Goal: Register for event/course

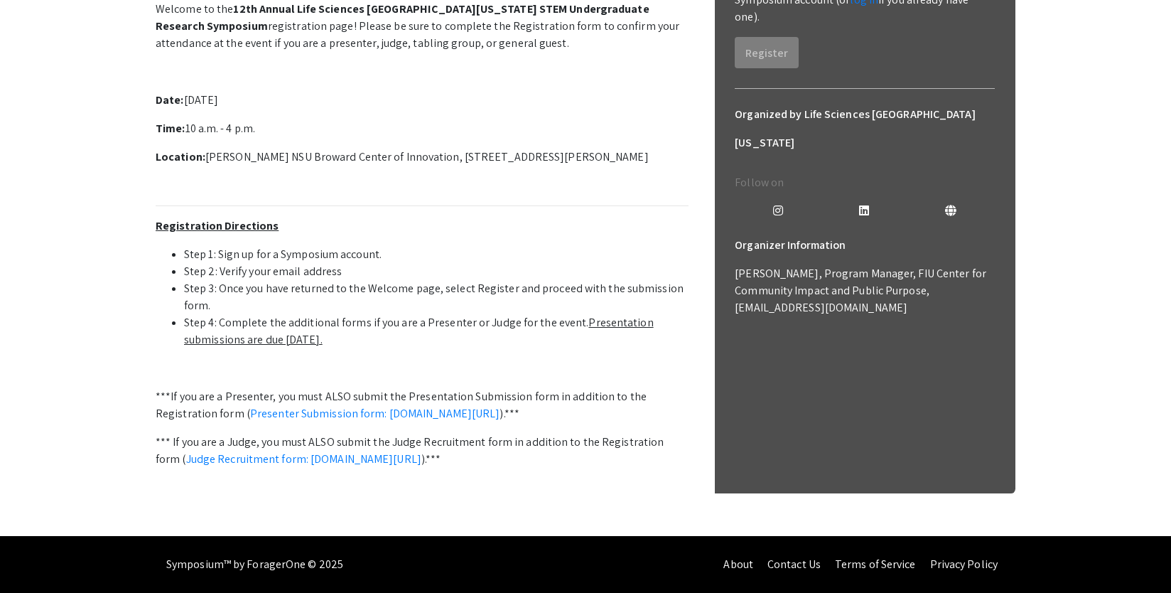
scroll to position [355, 0]
click at [500, 421] on link "Presenter Submission form: [DOMAIN_NAME][URL]" at bounding box center [375, 413] width 250 height 15
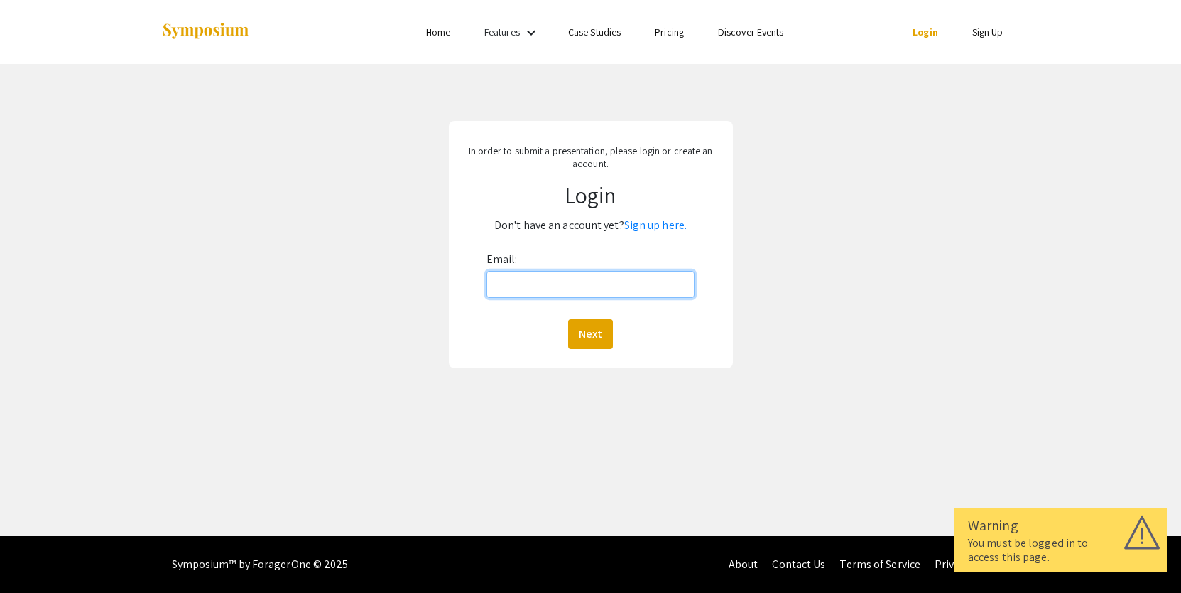
click at [541, 286] on input "Email:" at bounding box center [591, 284] width 208 height 27
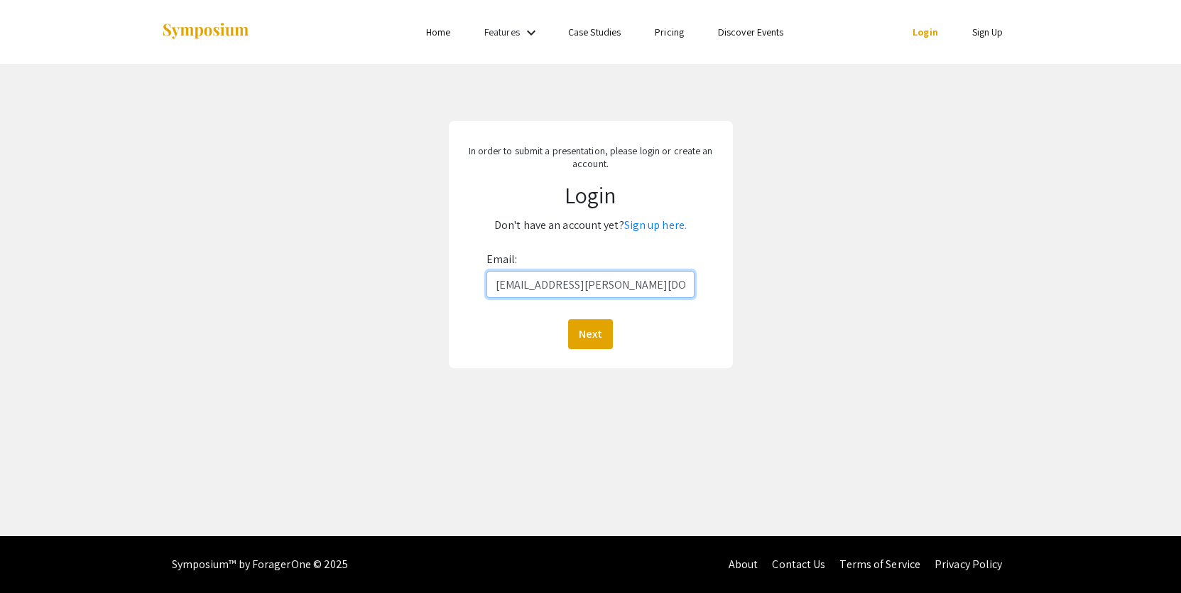
type input "IALI@BARRY.EDU"
click at [579, 331] on button "Next" at bounding box center [590, 334] width 45 height 30
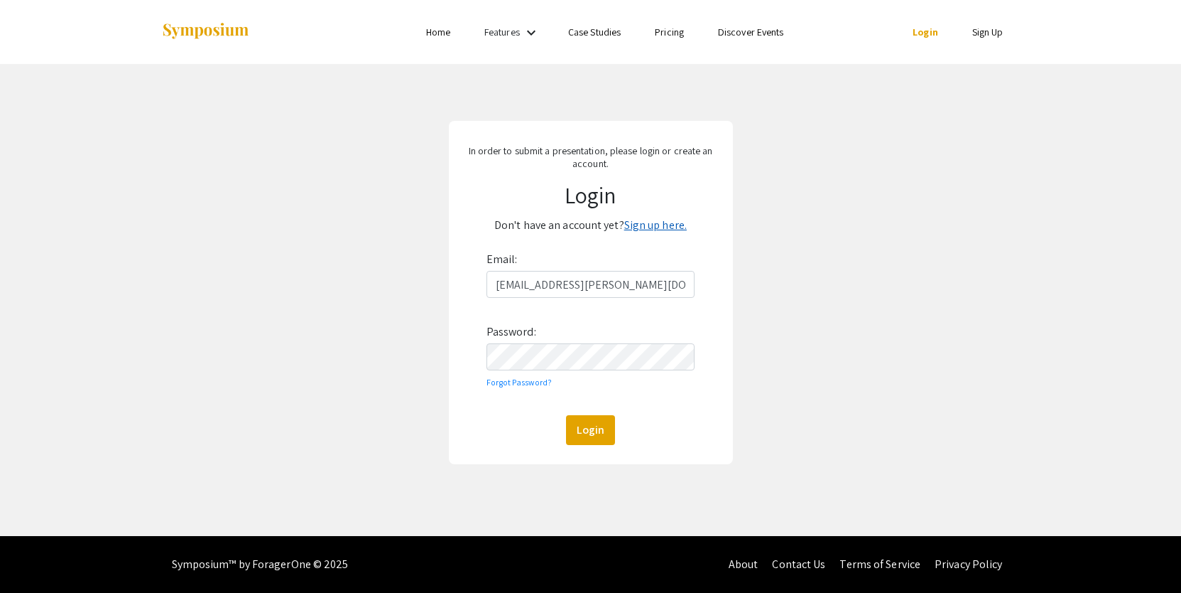
click at [656, 222] on link "Sign up here." at bounding box center [655, 224] width 63 height 15
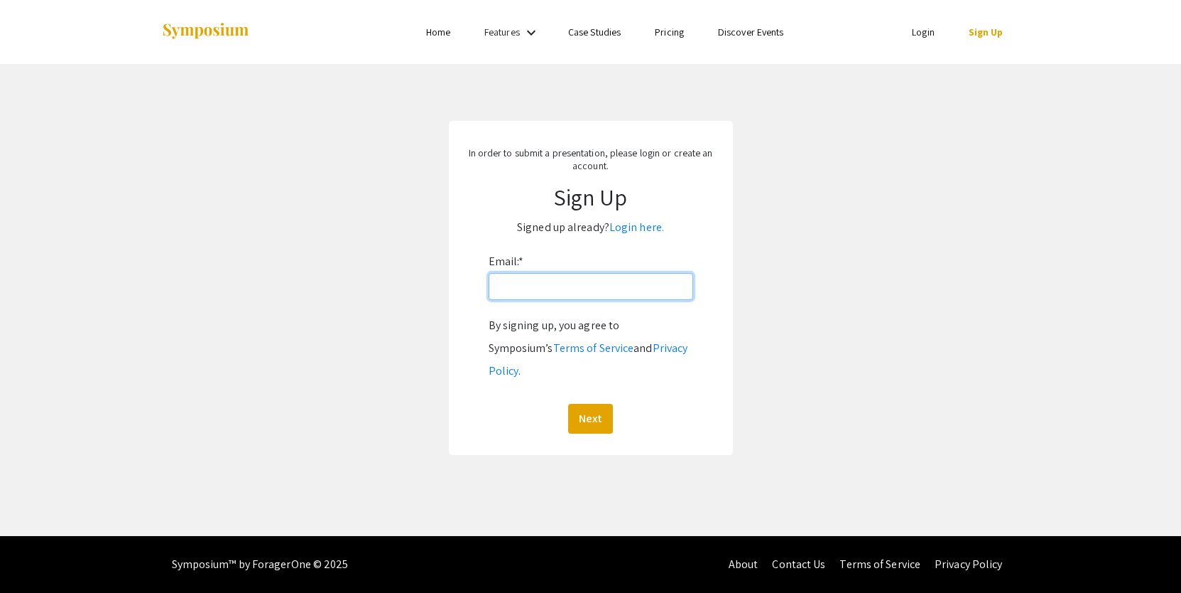
click at [600, 289] on input "Email: *" at bounding box center [591, 286] width 205 height 27
type input "iali@barry.edu"
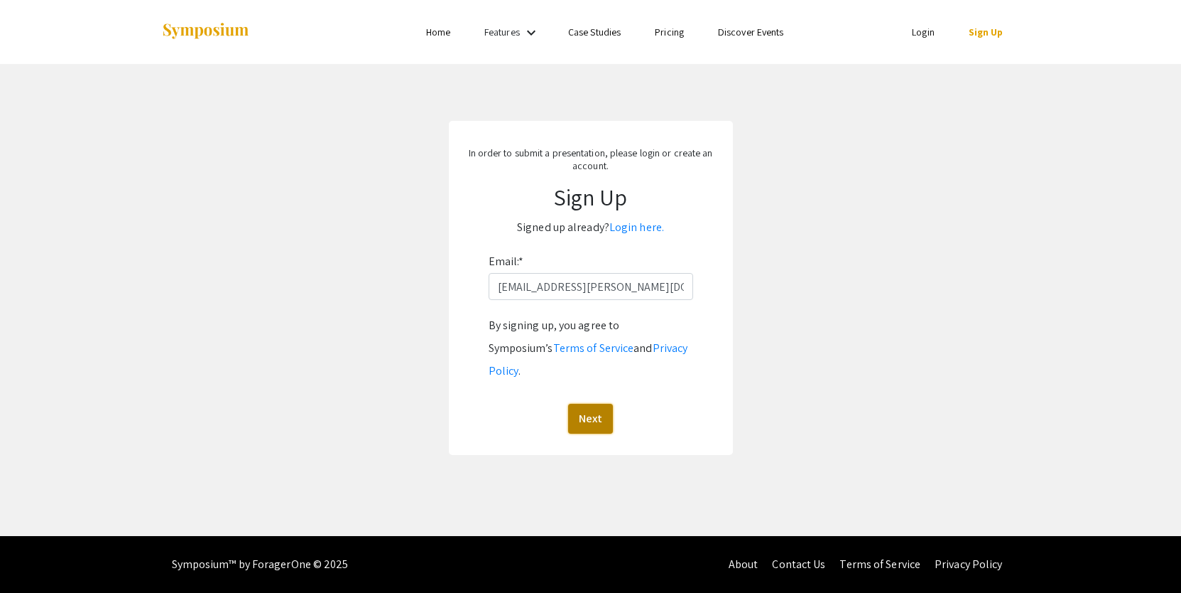
click at [598, 404] on button "Next" at bounding box center [590, 419] width 45 height 30
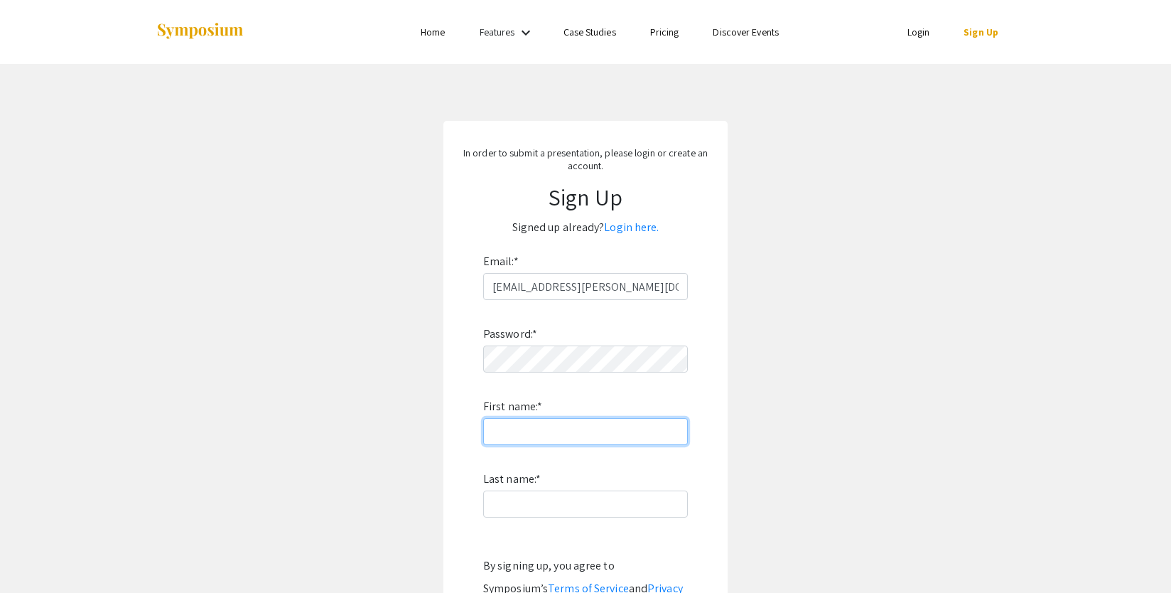
click at [529, 428] on input "First name: *" at bounding box center [585, 431] width 205 height 27
type input "Inshan"
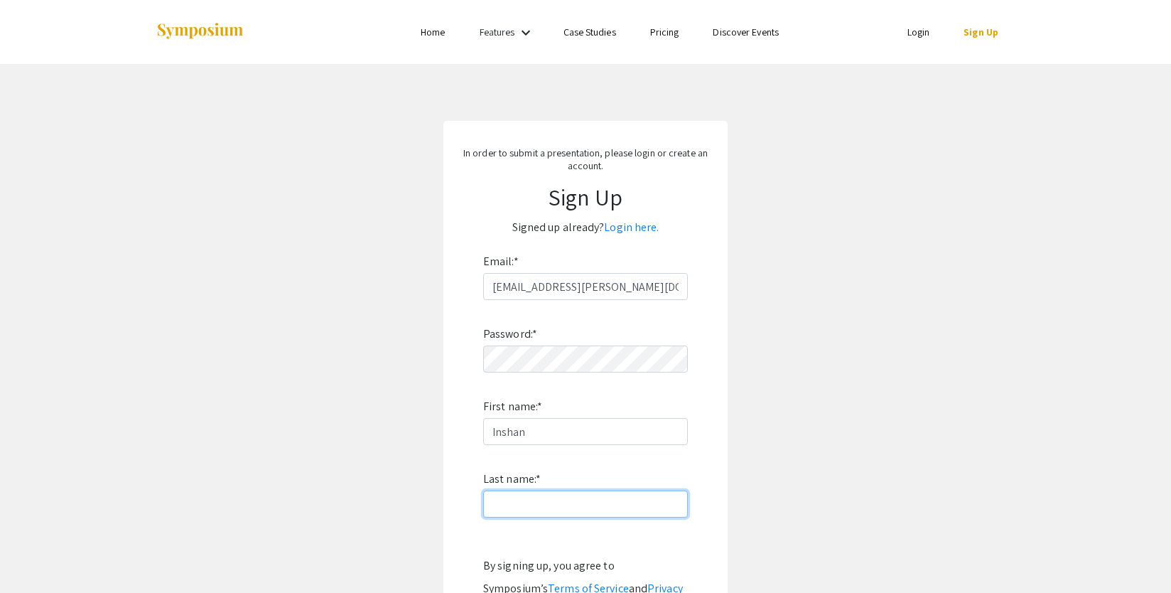
type input "Ali"
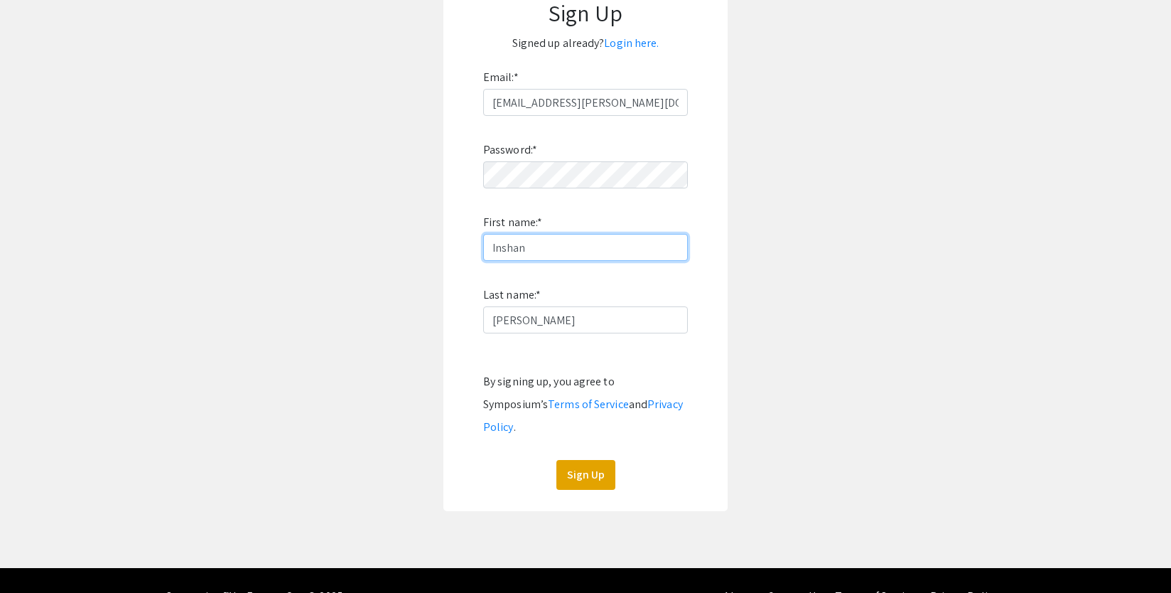
scroll to position [193, 0]
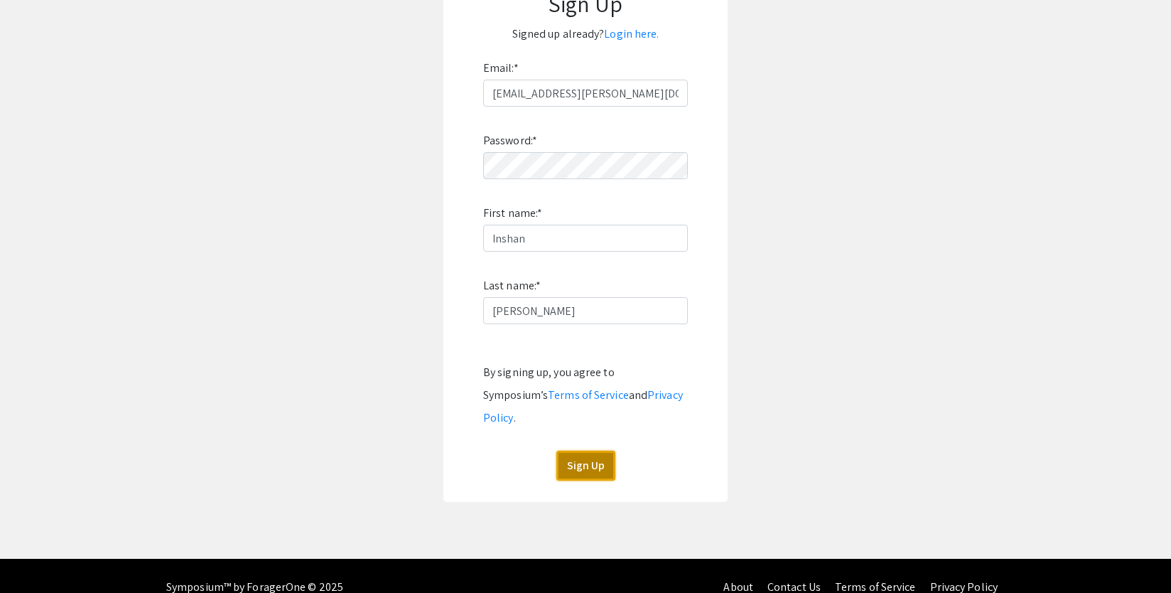
click at [580, 450] on button "Sign Up" at bounding box center [585, 465] width 59 height 30
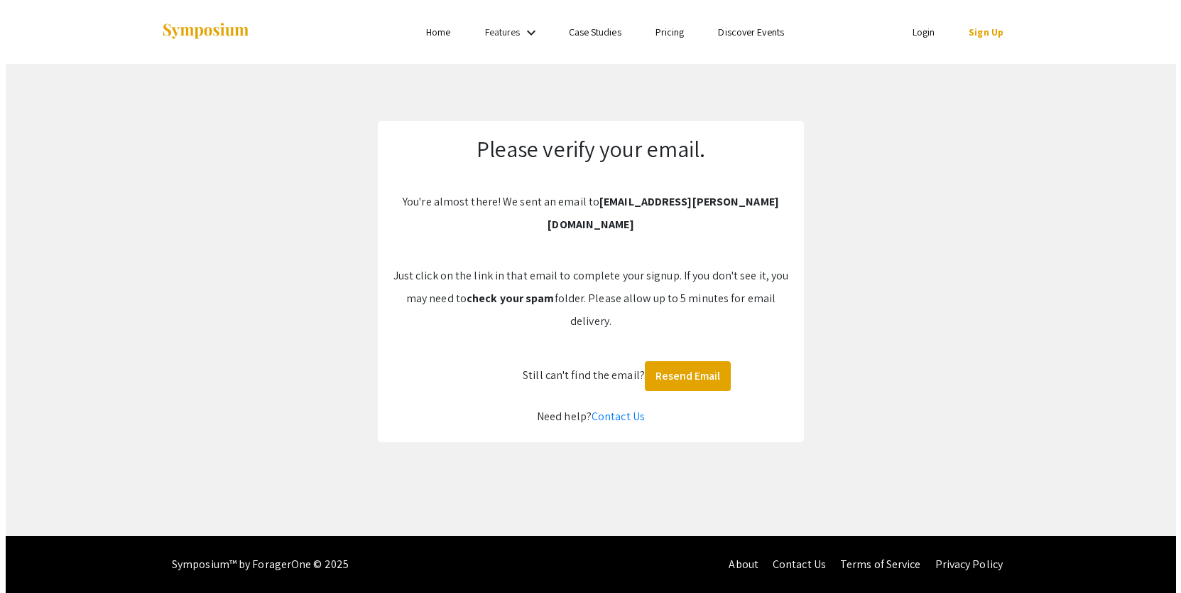
scroll to position [0, 0]
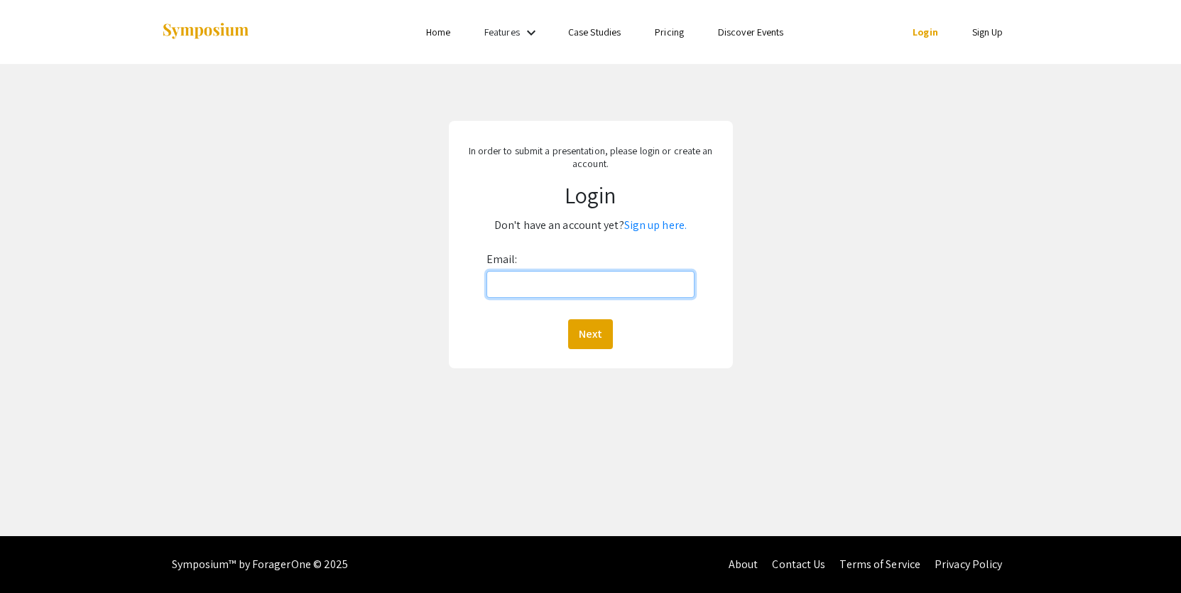
click at [561, 281] on input "Email:" at bounding box center [591, 284] width 208 height 27
type input "iali@barry.edu"
click at [568, 319] on button "Next" at bounding box center [590, 334] width 45 height 30
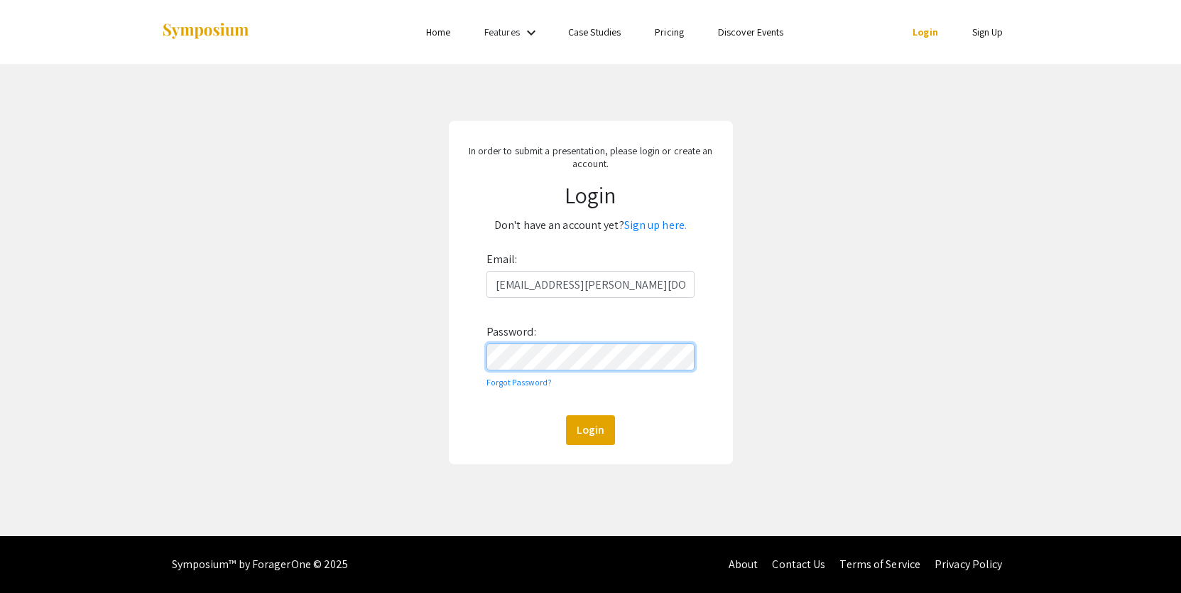
click at [566, 415] on button "Login" at bounding box center [590, 430] width 49 height 30
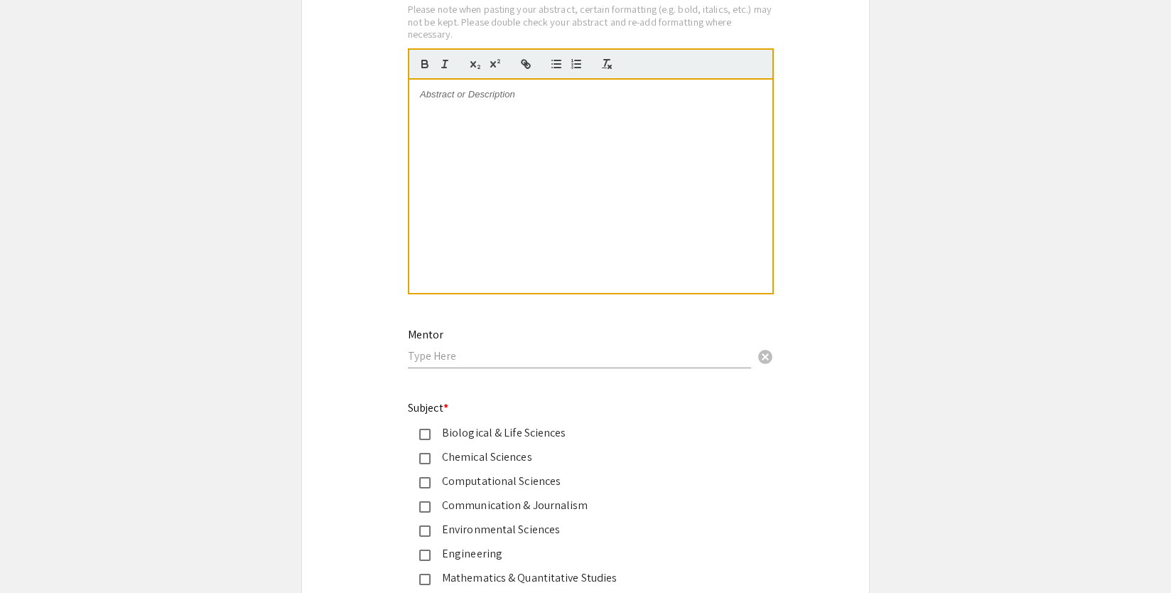
scroll to position [1350, 0]
